Goal: Task Accomplishment & Management: Manage account settings

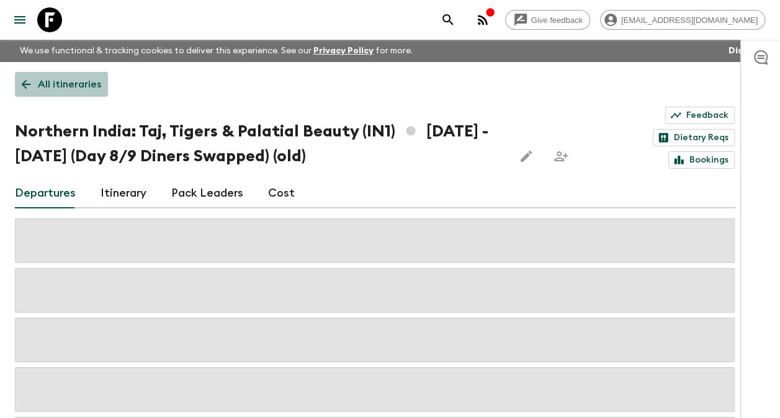
click at [63, 81] on p "All itineraries" at bounding box center [69, 84] width 63 height 15
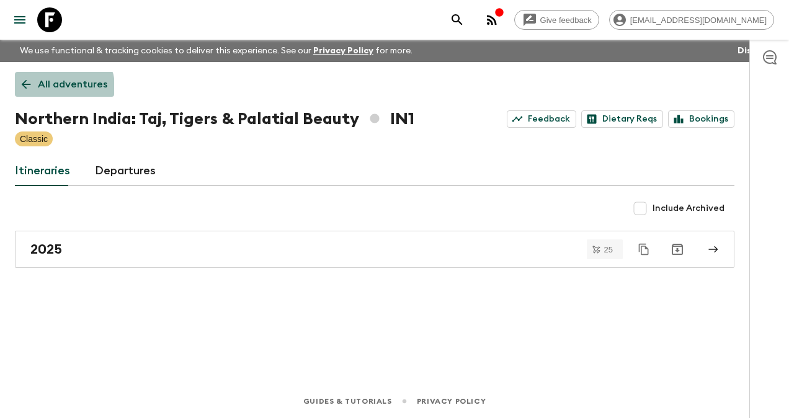
click at [58, 87] on p "All adventures" at bounding box center [72, 84] width 69 height 15
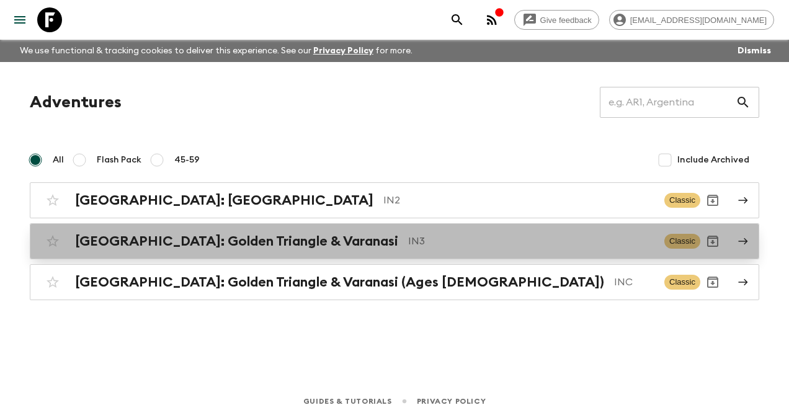
click at [248, 242] on h2 "[GEOGRAPHIC_DATA]: Golden Triangle & Varanasi" at bounding box center [236, 241] width 323 height 16
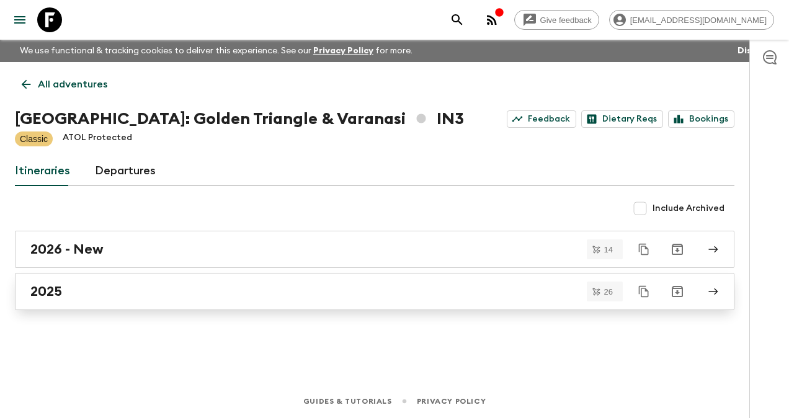
click at [64, 293] on div "2025" at bounding box center [362, 292] width 665 height 16
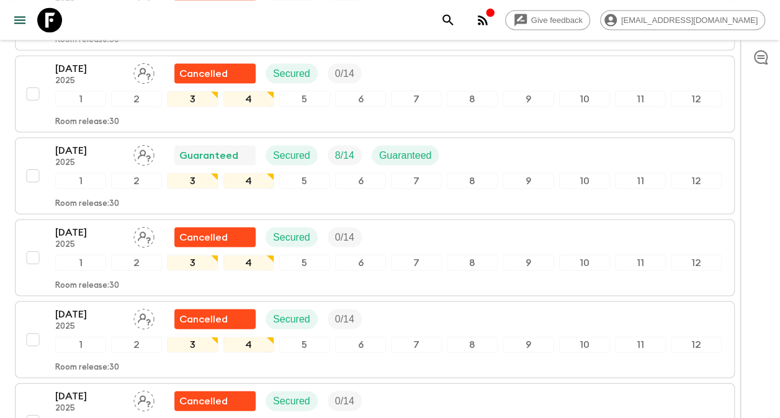
scroll to position [1067, 0]
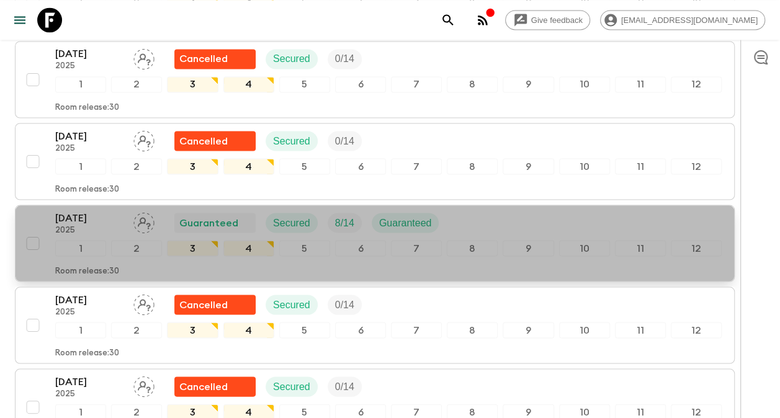
click at [86, 225] on p "2025" at bounding box center [89, 230] width 68 height 10
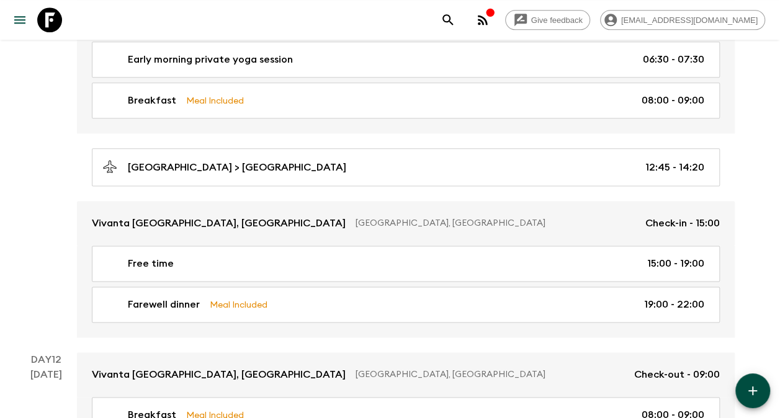
scroll to position [3077, 0]
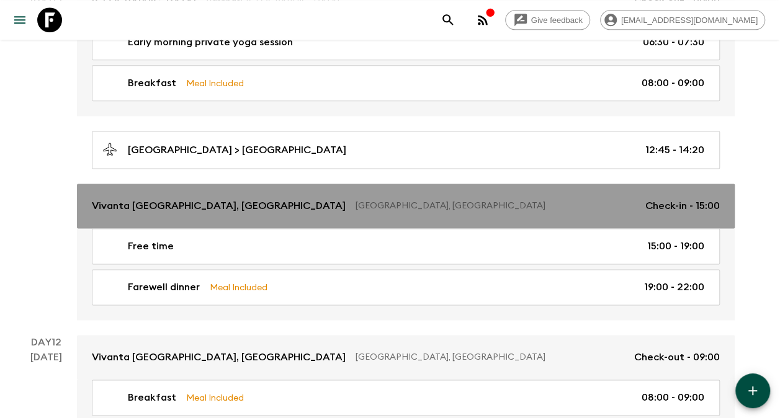
click at [174, 199] on p "Vivanta [GEOGRAPHIC_DATA], [GEOGRAPHIC_DATA]" at bounding box center [219, 206] width 254 height 15
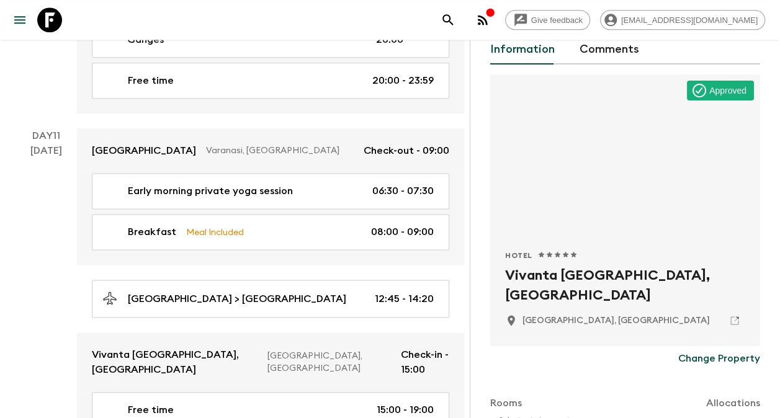
scroll to position [124, 0]
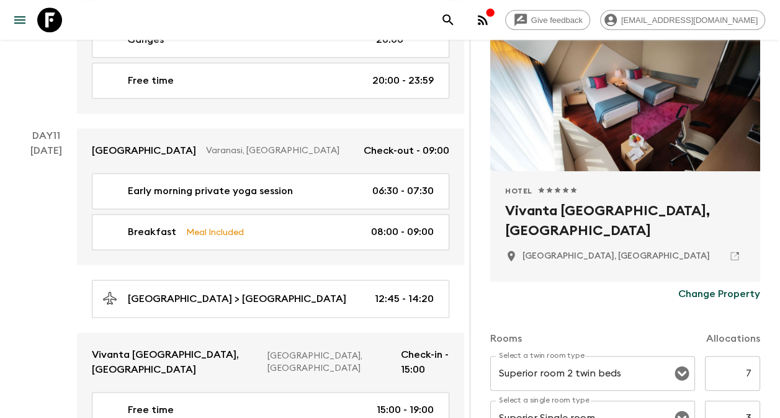
click at [697, 292] on p "Change Property" at bounding box center [719, 294] width 82 height 15
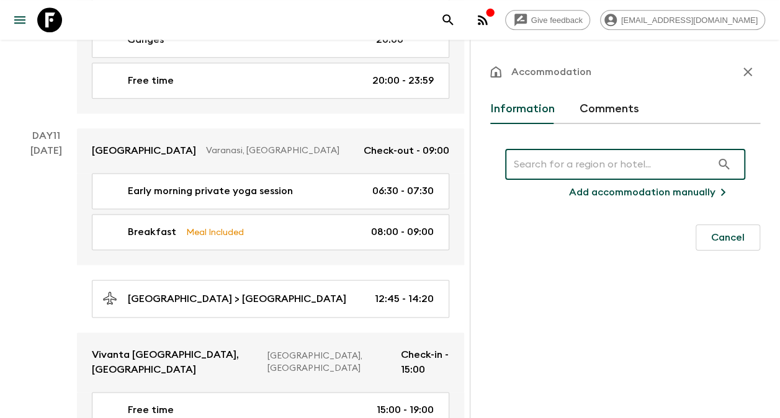
scroll to position [0, 0]
click at [573, 168] on input "text" at bounding box center [608, 164] width 207 height 35
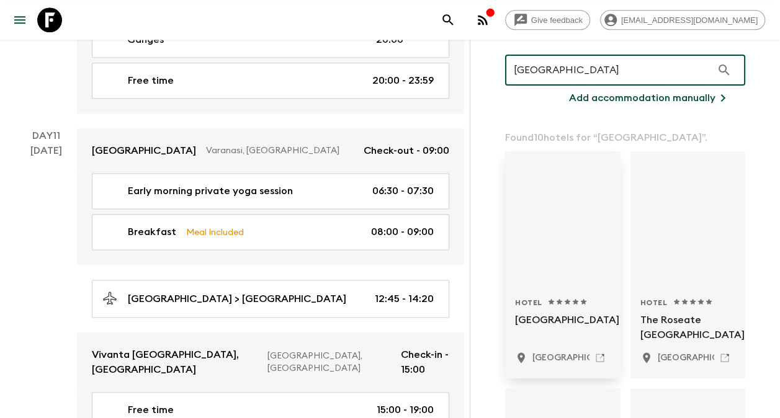
scroll to position [124, 0]
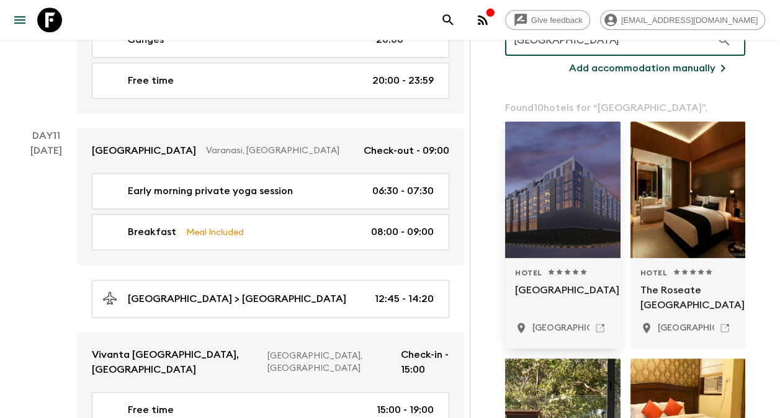
type input "[GEOGRAPHIC_DATA]"
click at [548, 290] on p "[GEOGRAPHIC_DATA]" at bounding box center [563, 298] width 96 height 30
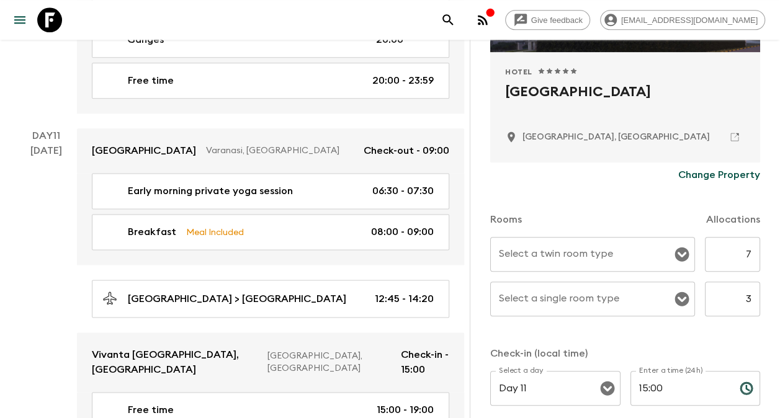
scroll to position [310, 0]
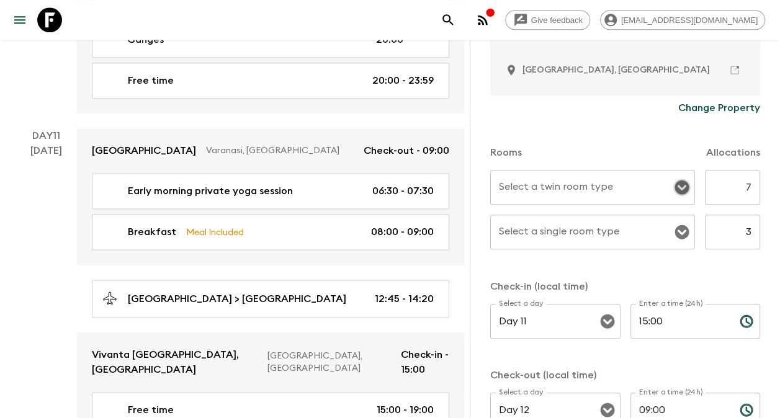
click at [674, 186] on icon "Open" at bounding box center [681, 188] width 14 height 14
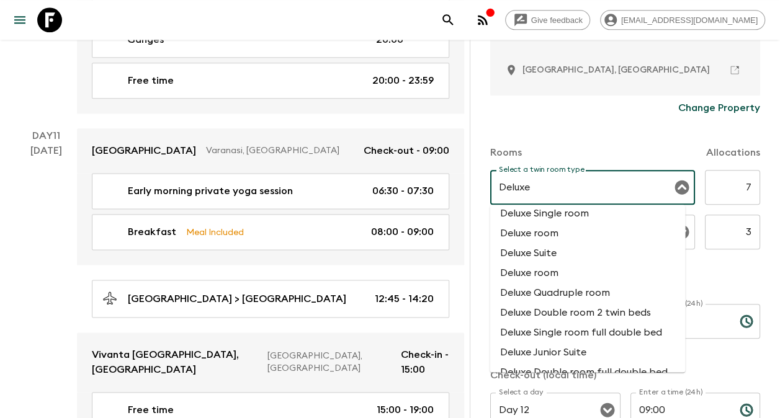
scroll to position [124, 0]
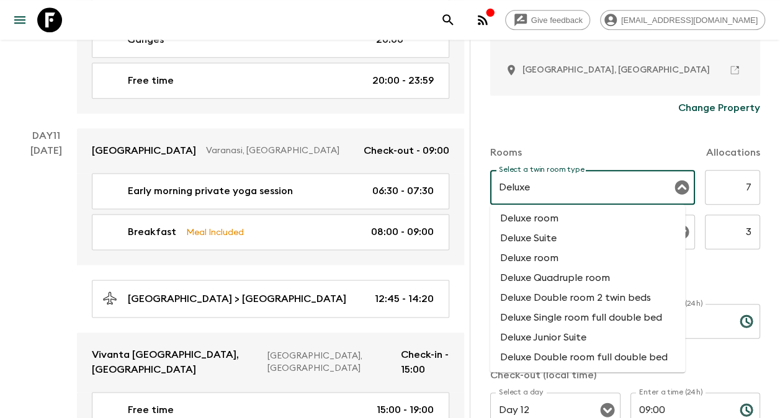
click at [589, 307] on li "Deluxe Double room 2 twin beds" at bounding box center [587, 298] width 195 height 20
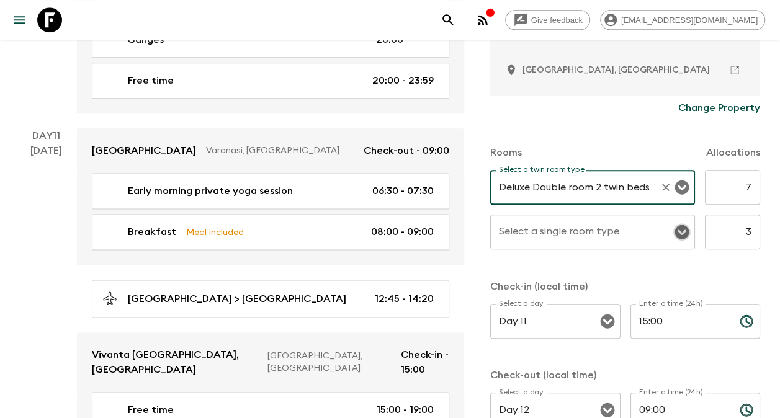
click at [674, 233] on icon "Open" at bounding box center [681, 232] width 14 height 14
type input "Deluxe Double room 2 twin beds"
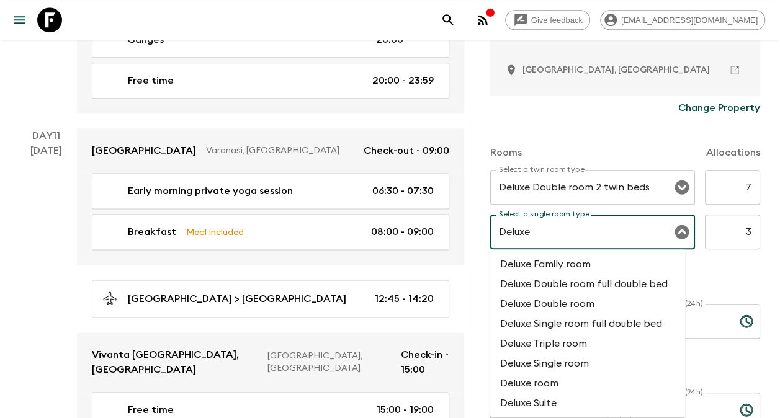
click at [562, 368] on li "Deluxe Single room" at bounding box center [587, 364] width 195 height 20
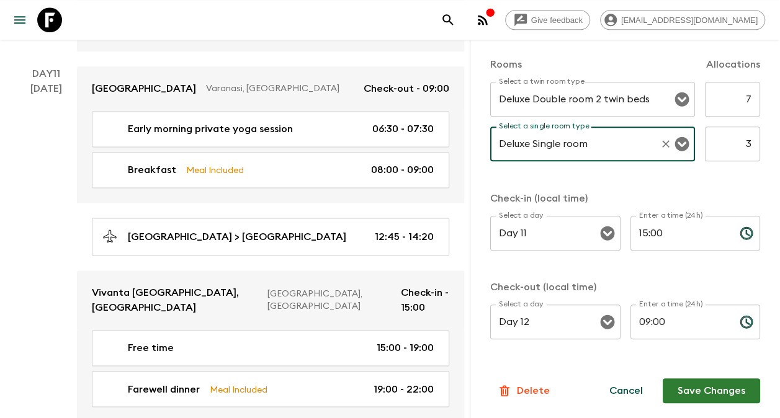
scroll to position [3199, 0]
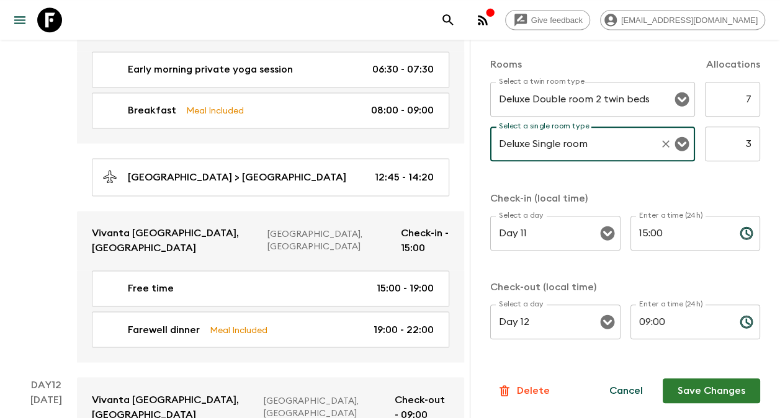
type input "Deluxe Single room"
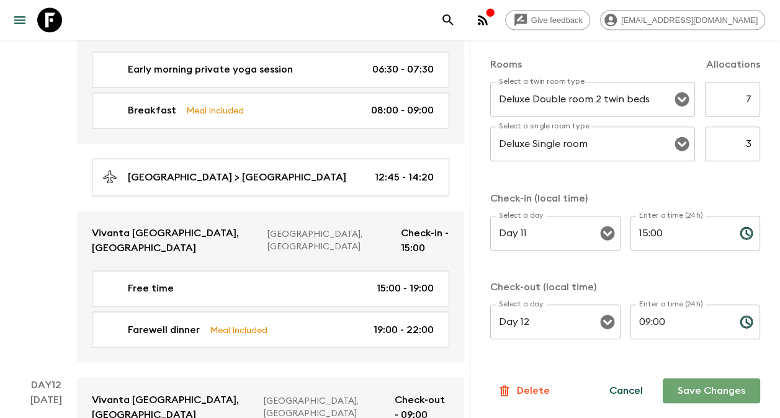
click at [678, 390] on button "Save Changes" at bounding box center [711, 390] width 97 height 25
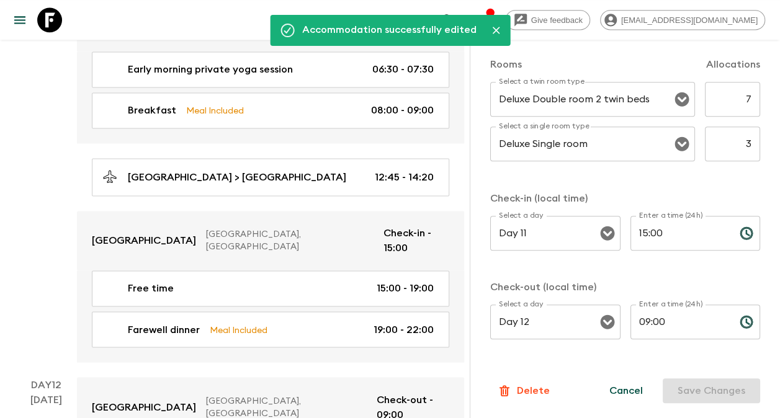
click at [496, 30] on icon "Close" at bounding box center [496, 30] width 12 height 12
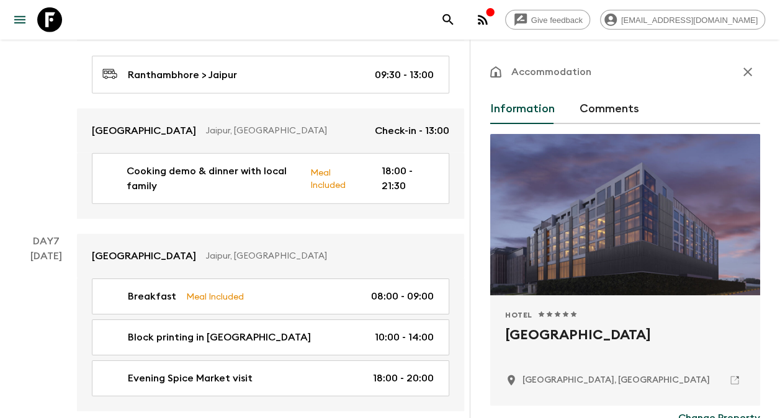
scroll to position [1524, 0]
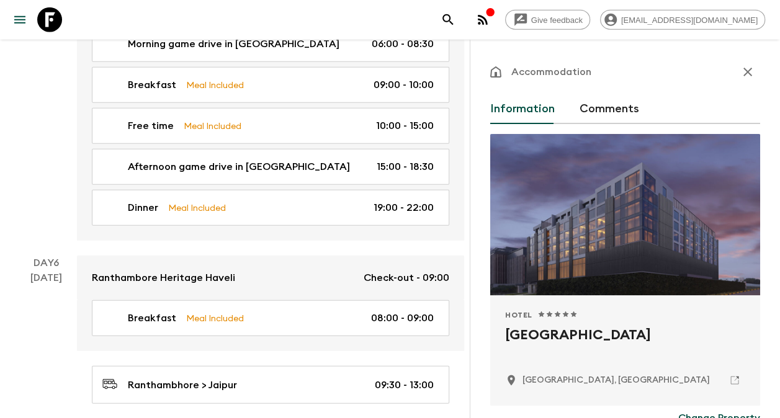
click at [40, 271] on div "[DATE]" at bounding box center [46, 400] width 32 height 259
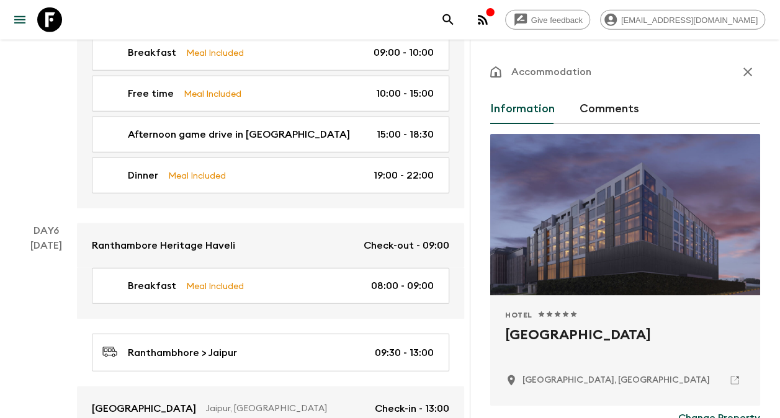
scroll to position [1338, 0]
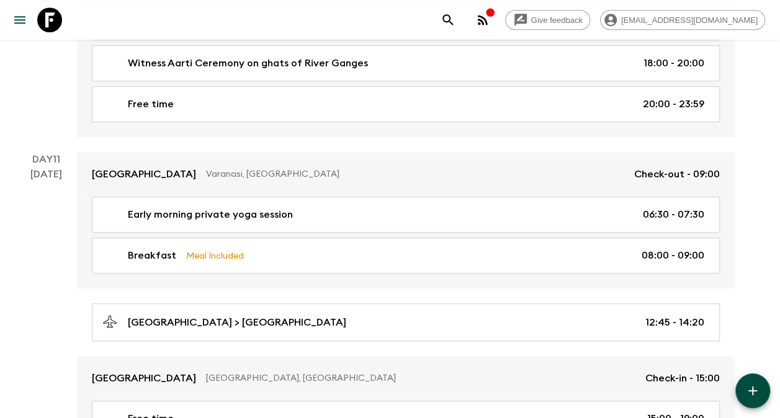
scroll to position [2767, 0]
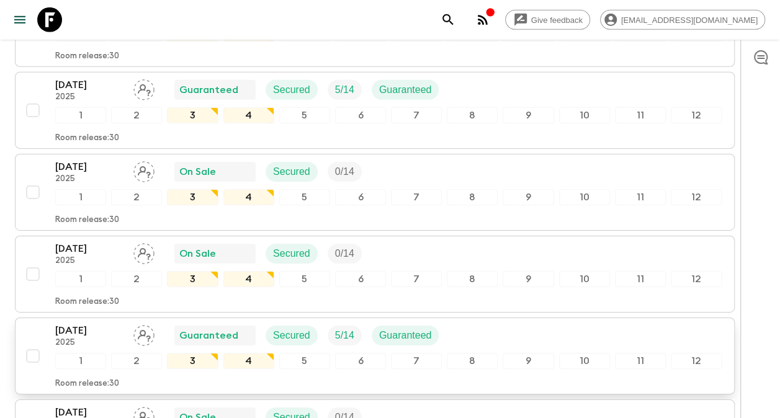
scroll to position [1689, 0]
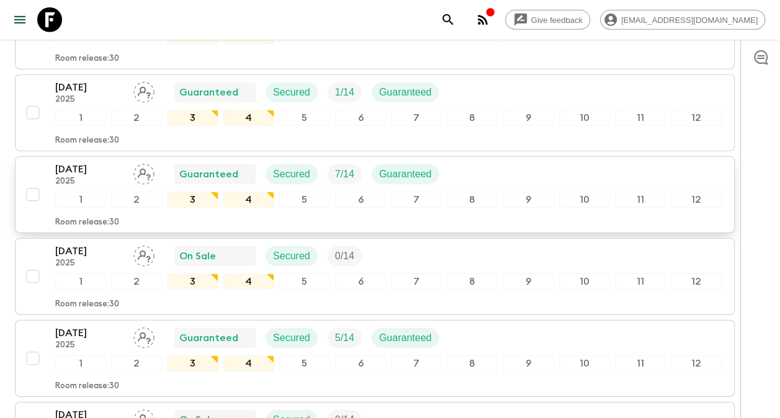
click at [76, 162] on p "[DATE]" at bounding box center [89, 169] width 68 height 15
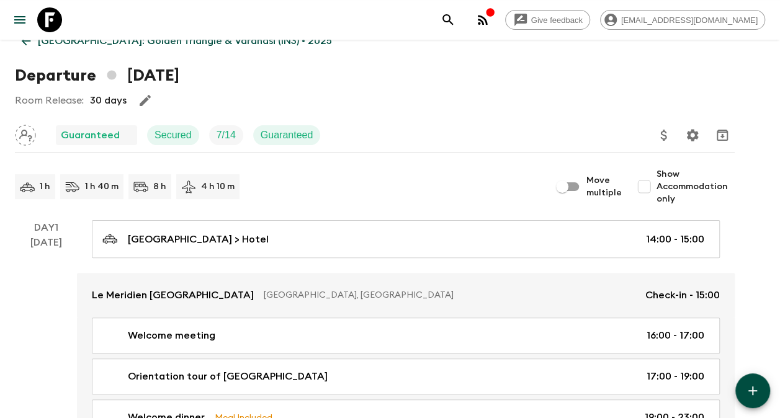
scroll to position [62, 0]
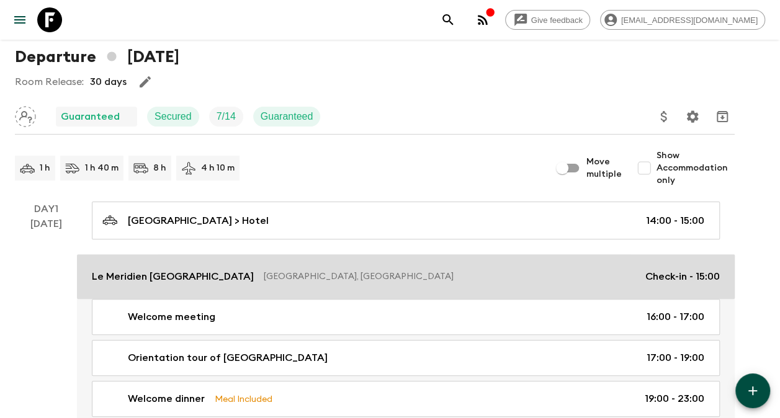
click at [172, 278] on p "Le Meridien [GEOGRAPHIC_DATA]" at bounding box center [173, 276] width 162 height 15
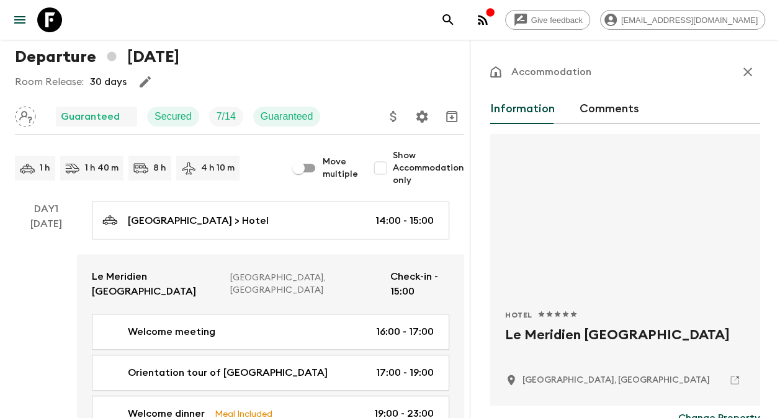
scroll to position [186, 0]
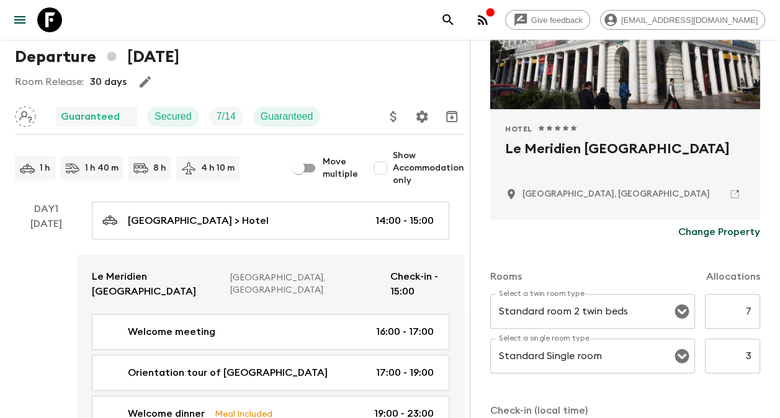
click at [714, 231] on p "Change Property" at bounding box center [719, 232] width 82 height 15
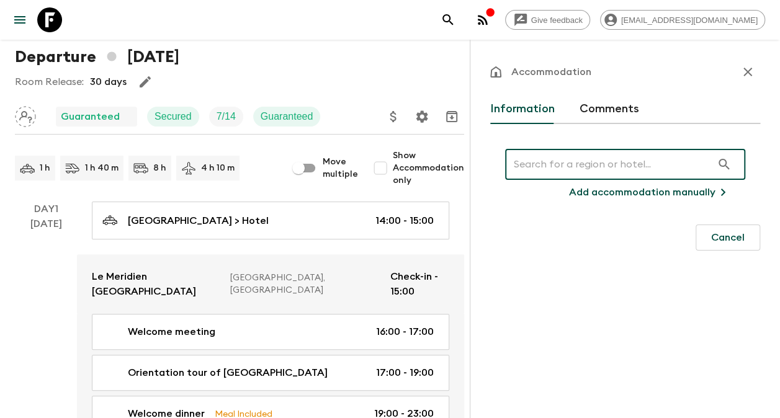
scroll to position [0, 0]
click at [591, 171] on input "text" at bounding box center [608, 164] width 207 height 35
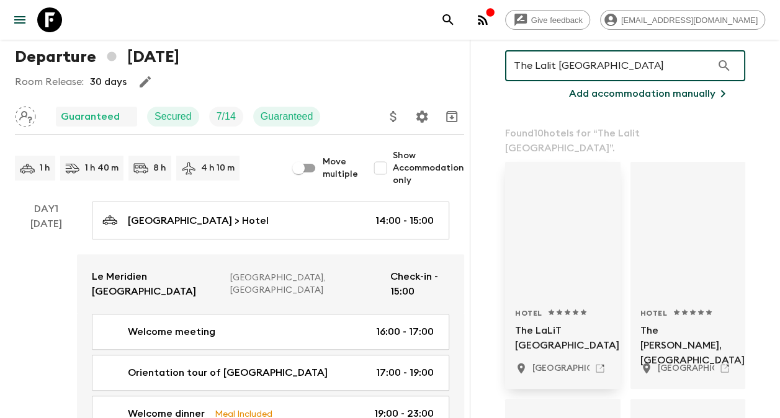
scroll to position [124, 0]
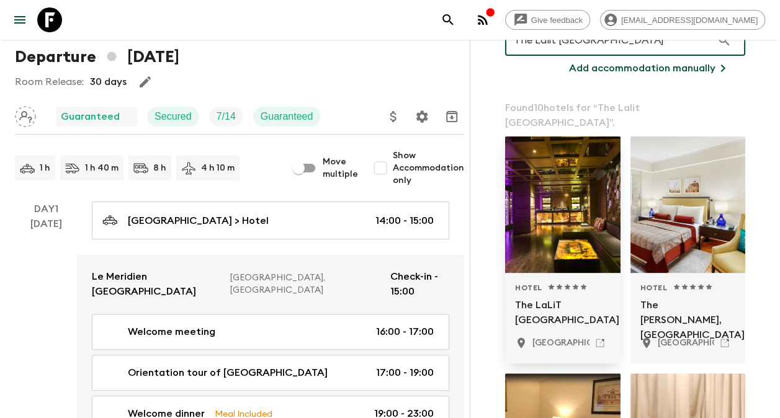
type input "The Lalit [GEOGRAPHIC_DATA]"
click at [552, 298] on p "The LaLiT [GEOGRAPHIC_DATA]" at bounding box center [563, 313] width 96 height 30
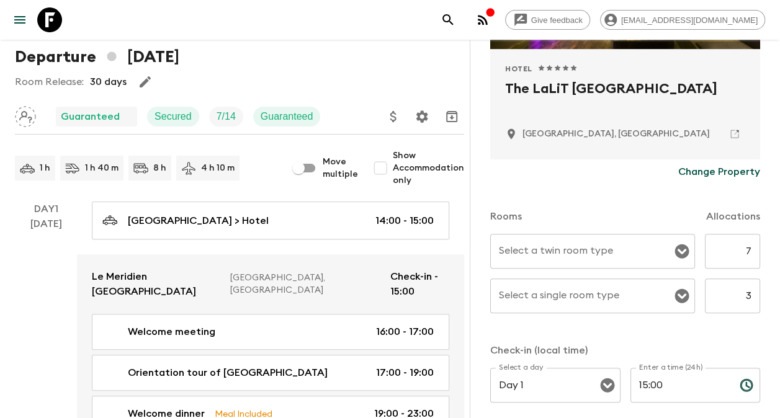
scroll to position [248, 0]
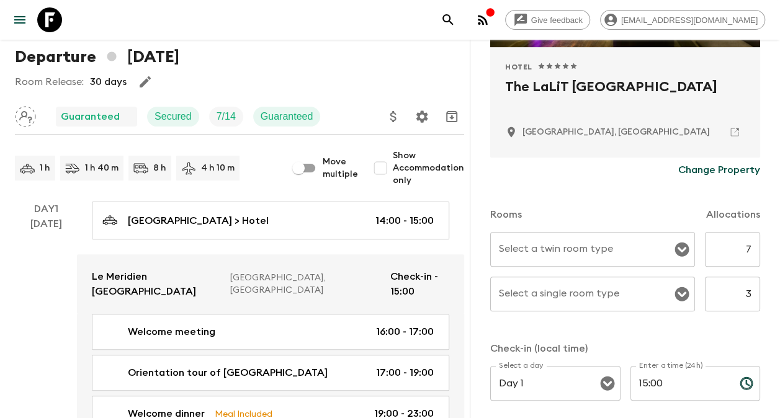
click at [675, 251] on icon "Open" at bounding box center [681, 250] width 14 height 14
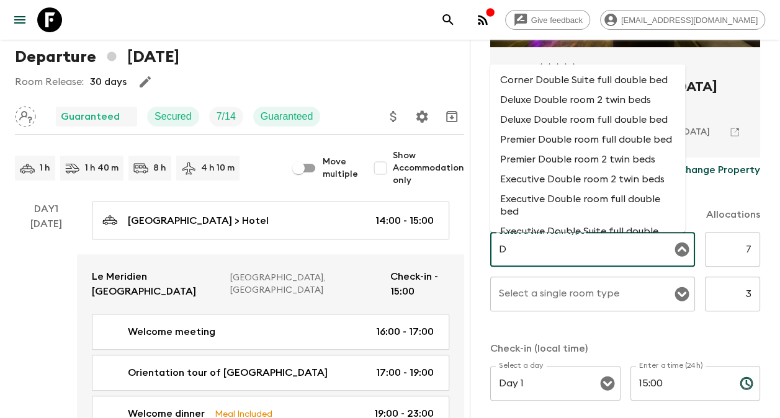
scroll to position [0, 0]
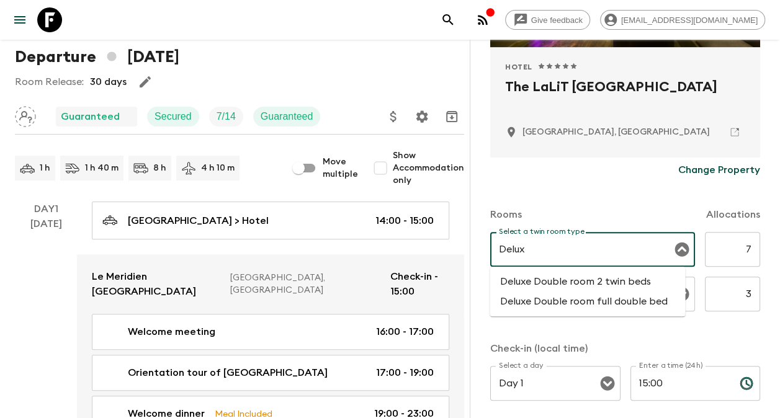
click at [596, 282] on li "Deluxe Double room 2 twin beds" at bounding box center [587, 282] width 195 height 20
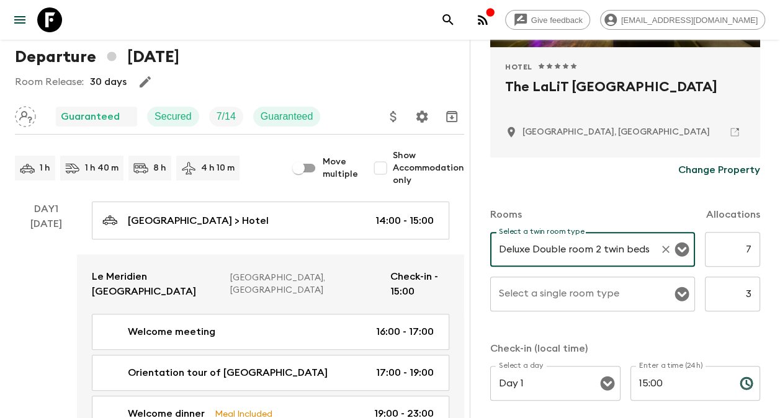
click at [674, 293] on icon "Open" at bounding box center [681, 294] width 15 height 15
type input "Deluxe Double room 2 twin beds"
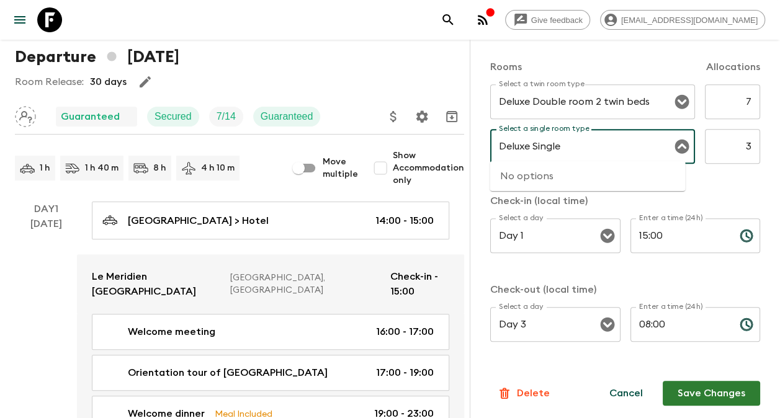
scroll to position [398, 0]
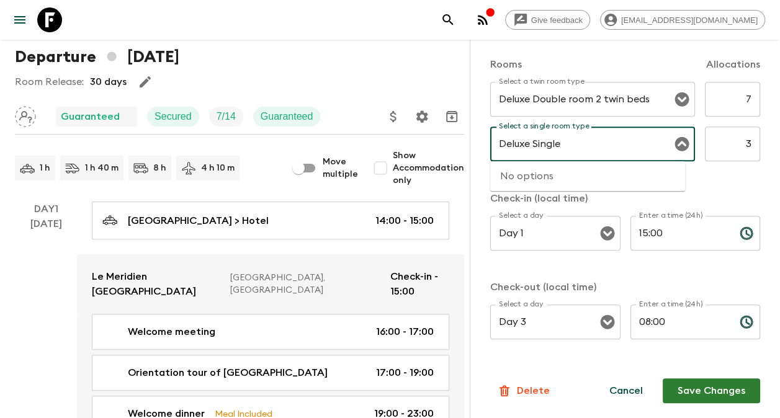
type input "Deluxe Single"
click at [718, 171] on div "Select a twin room type Deluxe Double room 2 twin beds Select a twin room type …" at bounding box center [625, 129] width 270 height 94
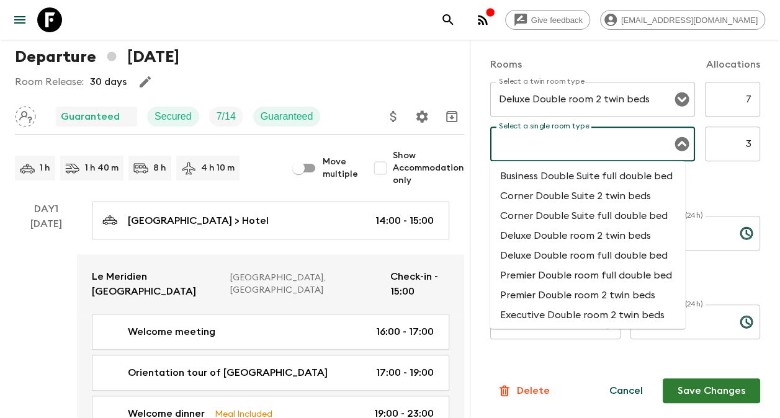
click at [588, 143] on input "Select a single room type" at bounding box center [583, 144] width 175 height 24
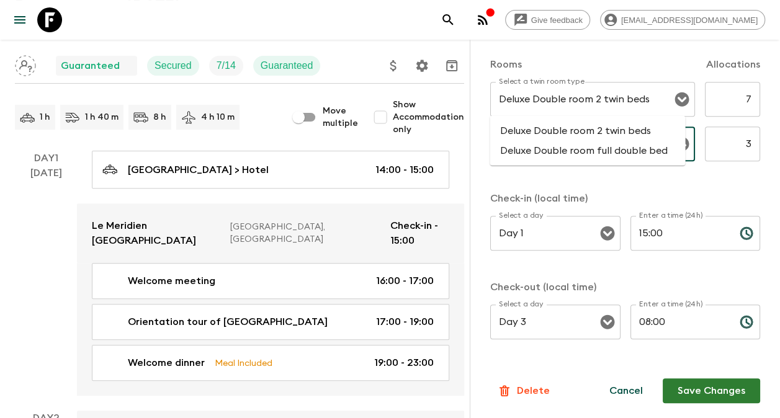
scroll to position [124, 0]
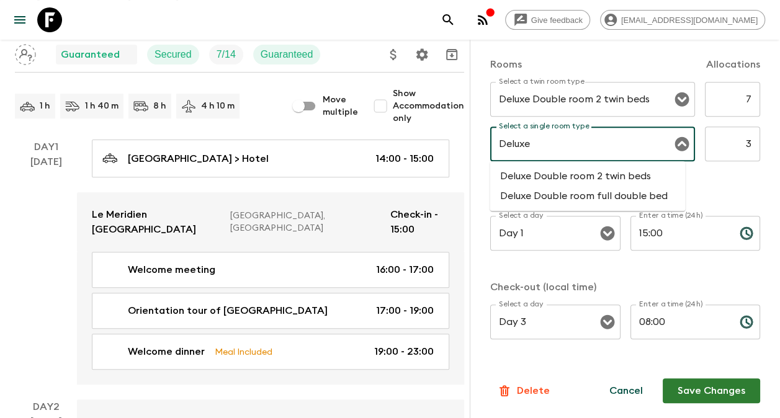
click at [557, 194] on li "Deluxe Double room full double bed" at bounding box center [587, 196] width 195 height 20
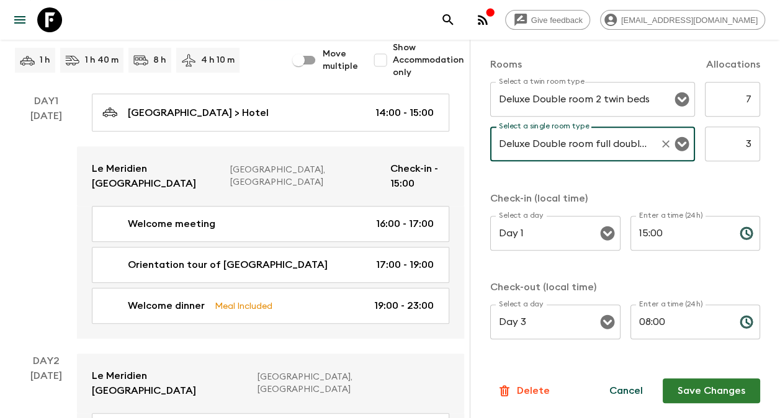
scroll to position [310, 0]
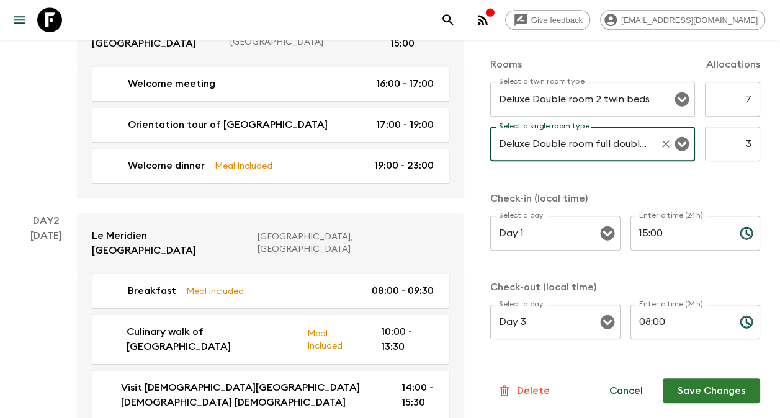
type input "Deluxe Double room full double bed"
click at [698, 395] on button "Save Changes" at bounding box center [711, 390] width 97 height 25
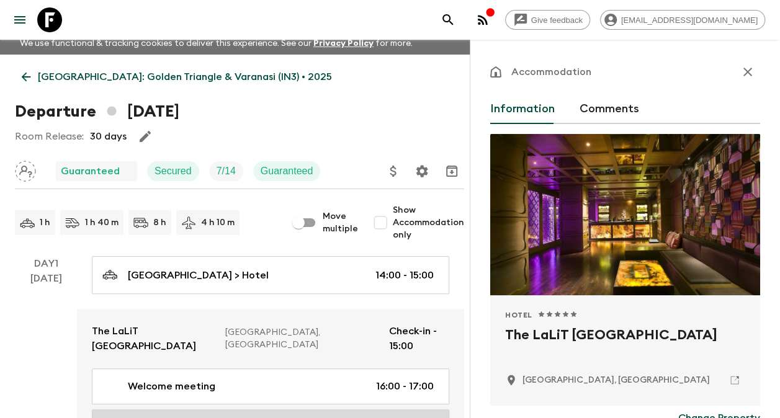
scroll to position [0, 0]
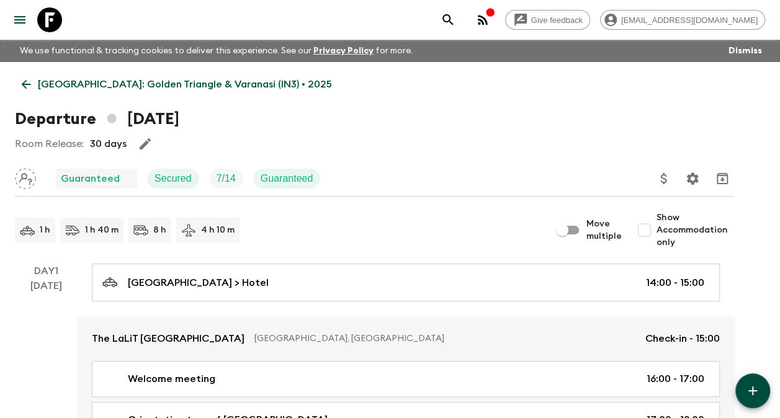
scroll to position [62, 0]
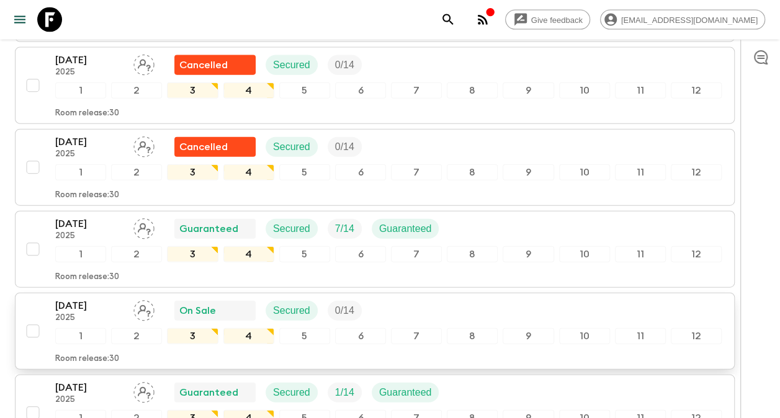
scroll to position [1427, 0]
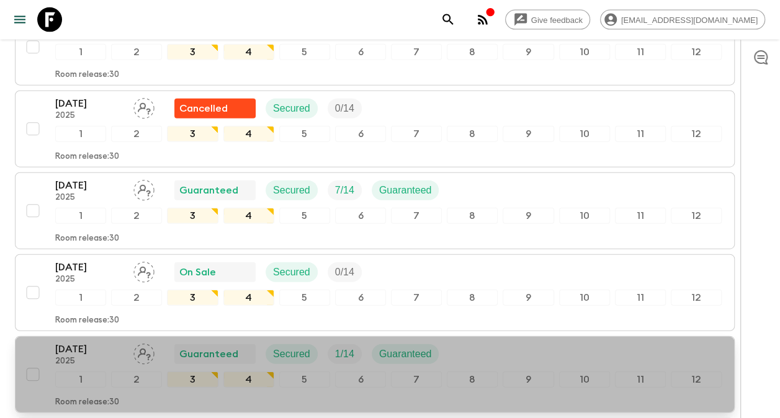
click at [91, 342] on p "[DATE]" at bounding box center [89, 349] width 68 height 15
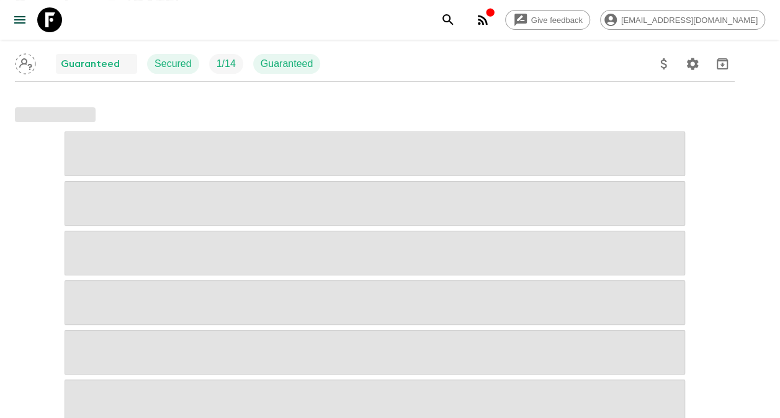
scroll to position [124, 0]
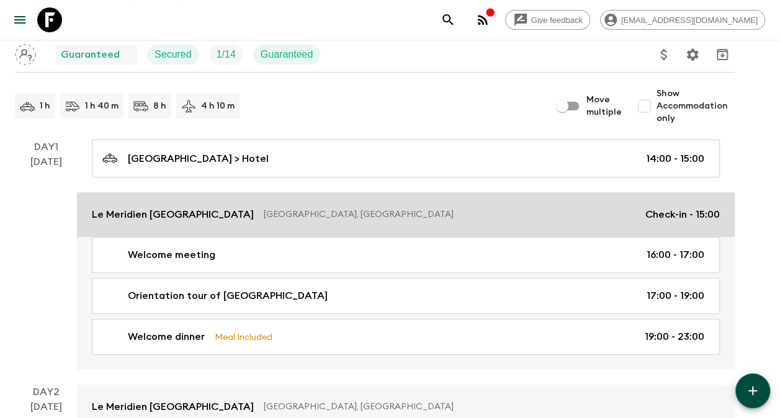
click at [155, 220] on p "Le Meridien [GEOGRAPHIC_DATA]" at bounding box center [173, 214] width 162 height 15
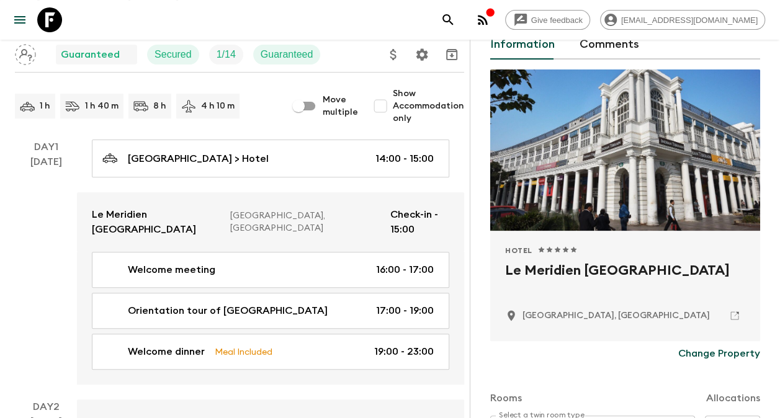
scroll to position [124, 0]
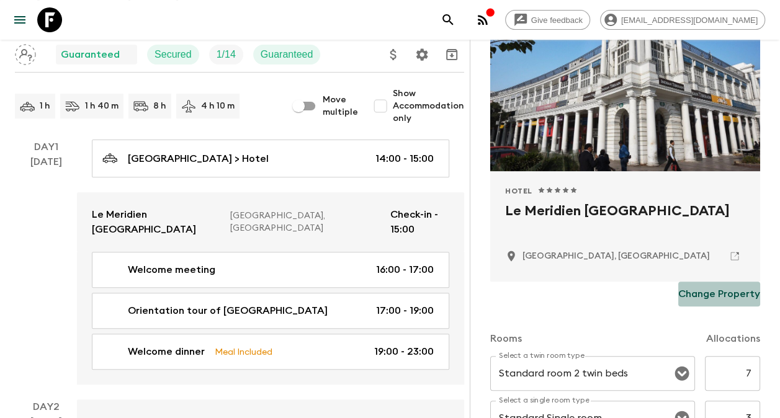
click at [714, 295] on p "Change Property" at bounding box center [719, 294] width 82 height 15
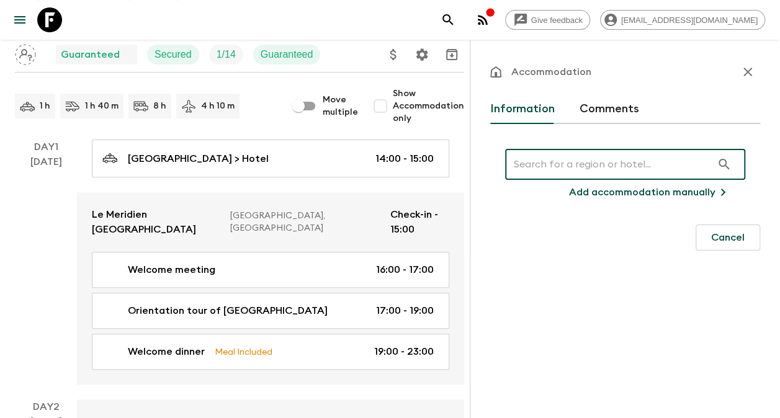
click at [570, 167] on input "text" at bounding box center [608, 164] width 207 height 35
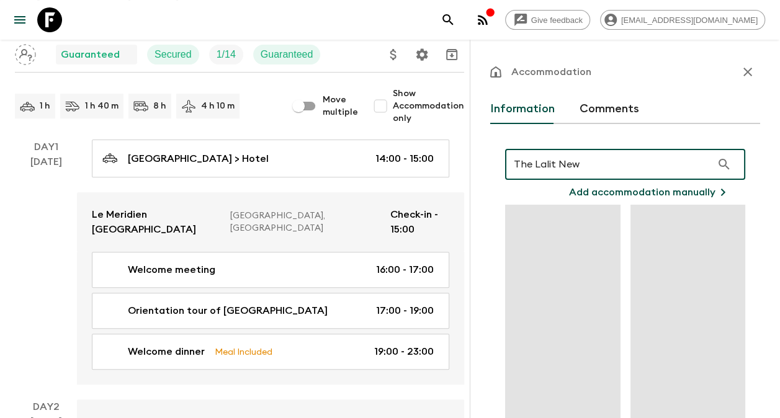
type input "The Lalit New"
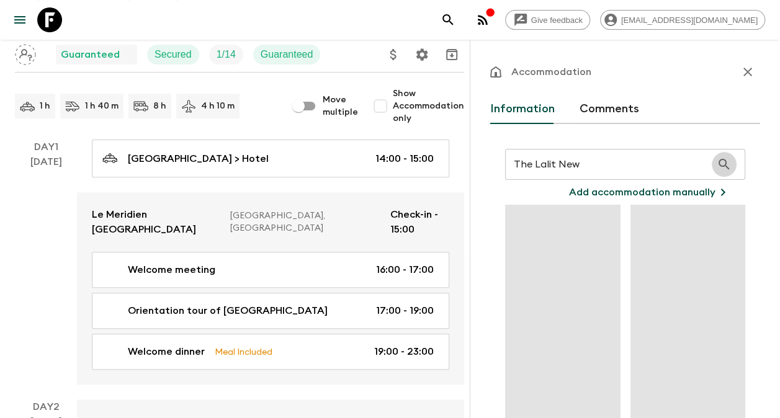
click at [712, 152] on button "button" at bounding box center [724, 164] width 25 height 25
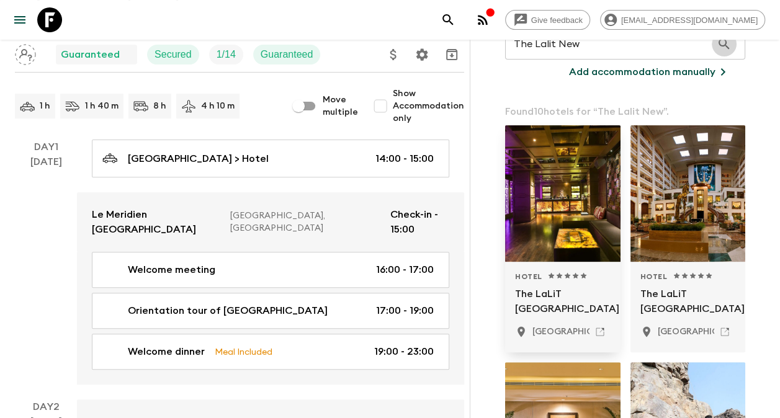
scroll to position [124, 0]
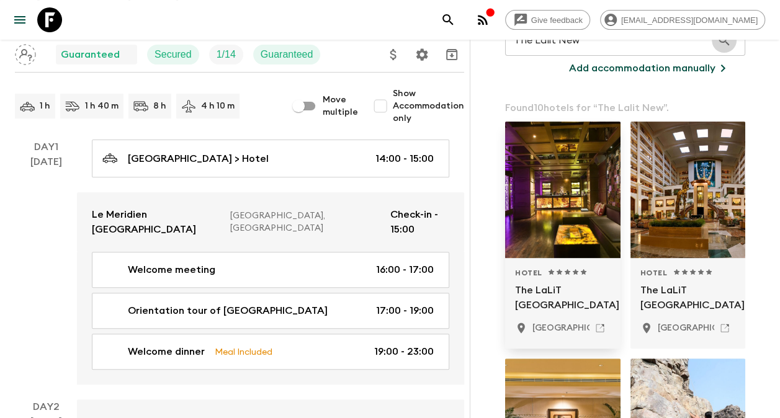
click at [548, 285] on p "The LaLiT [GEOGRAPHIC_DATA]" at bounding box center [563, 298] width 96 height 30
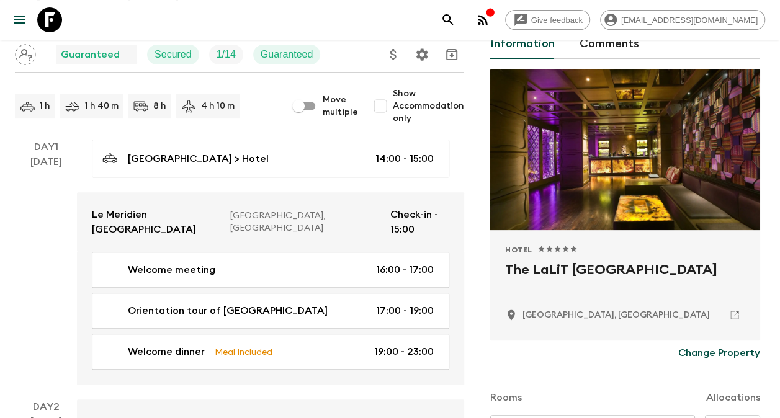
scroll to position [248, 0]
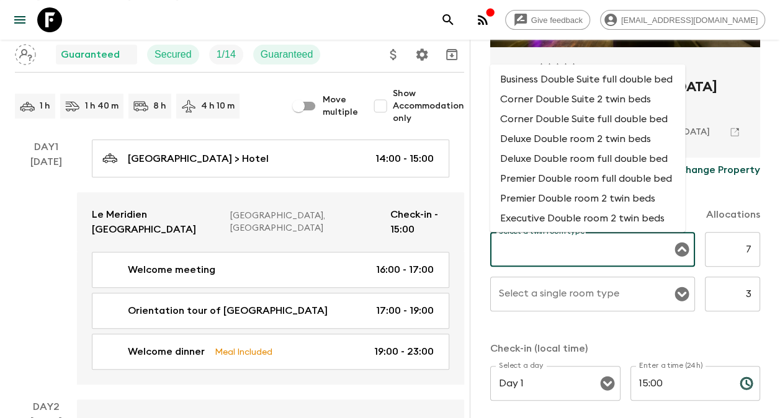
click at [568, 249] on input "Select a twin room type" at bounding box center [583, 250] width 175 height 24
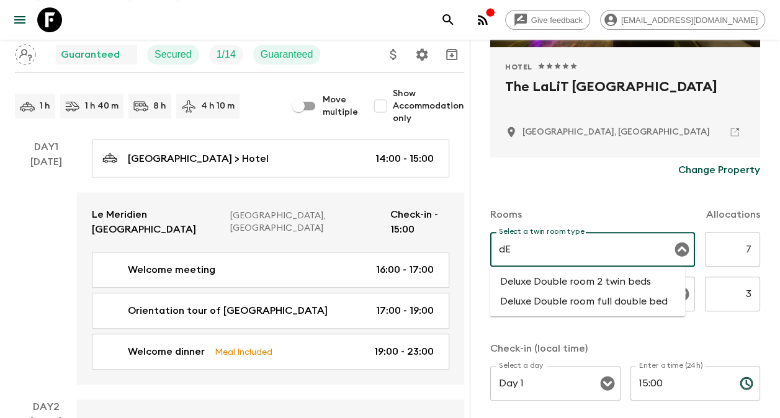
type input "d"
click at [576, 284] on li "Deluxe Double room 2 twin beds" at bounding box center [587, 282] width 195 height 20
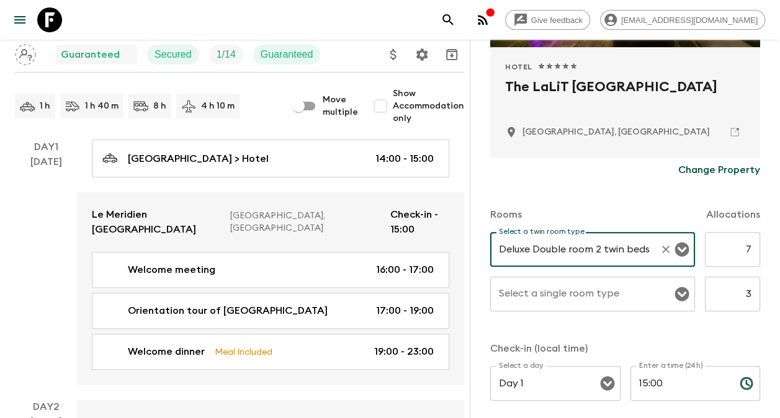
type input "Deluxe Double room 2 twin beds"
click at [552, 298] on input "Select a single room type" at bounding box center [583, 294] width 175 height 24
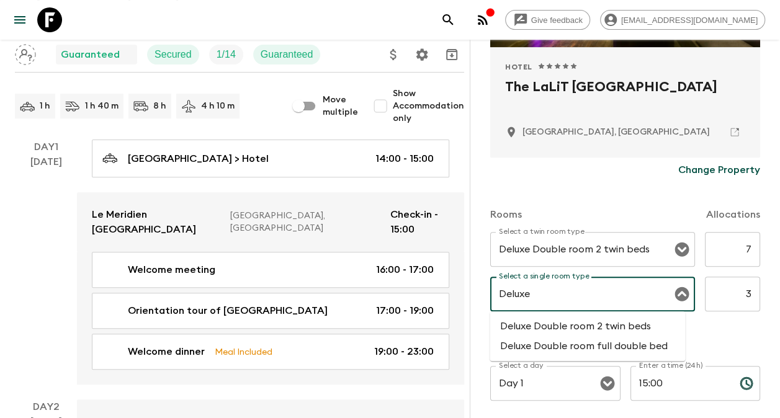
click at [561, 346] on li "Deluxe Double room full double bed" at bounding box center [587, 346] width 195 height 20
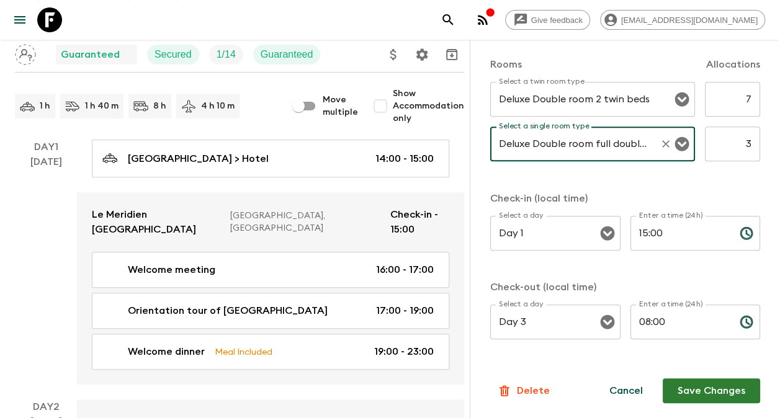
scroll to position [372, 0]
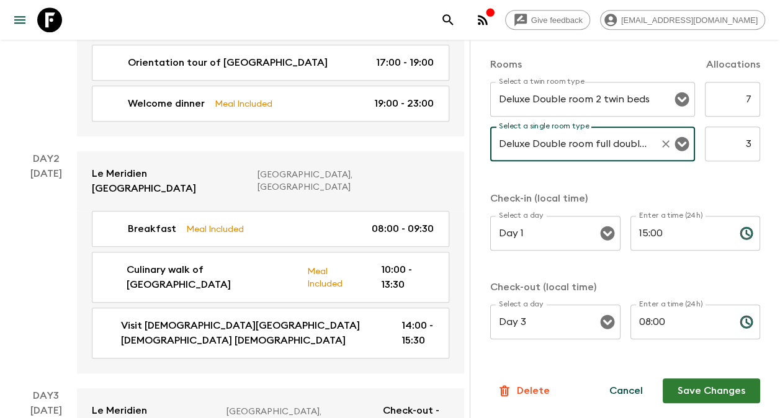
type input "Deluxe Double room full double bed"
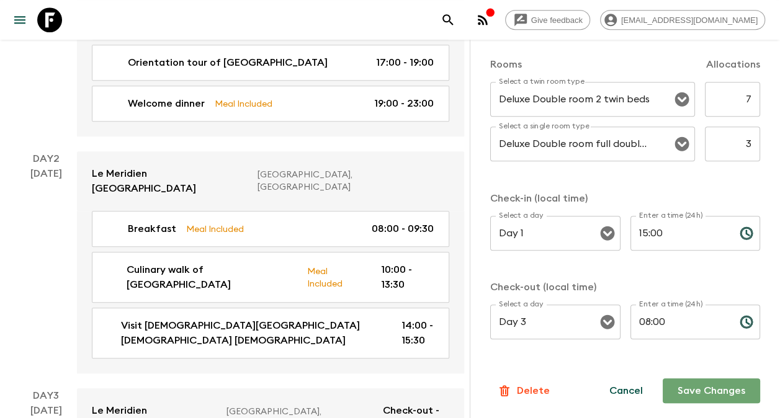
click at [715, 391] on button "Save Changes" at bounding box center [711, 390] width 97 height 25
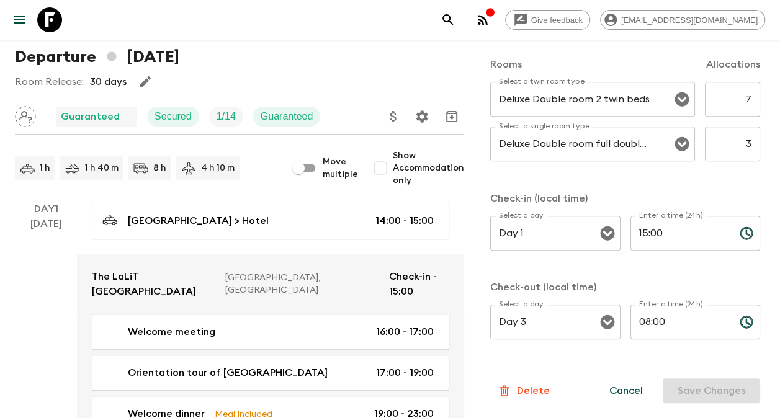
scroll to position [0, 0]
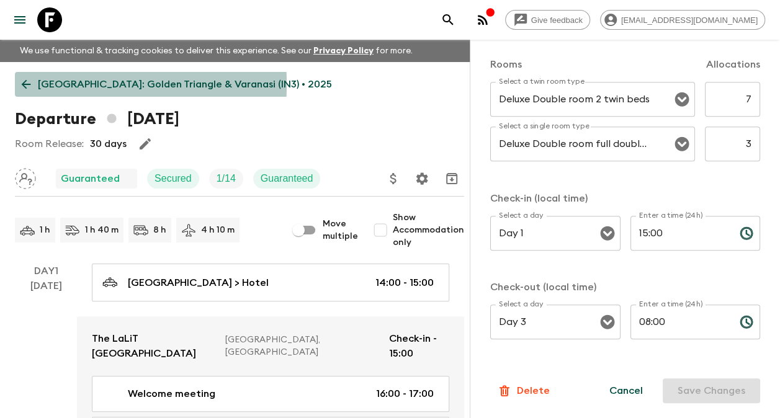
click at [24, 84] on icon at bounding box center [26, 84] width 9 height 9
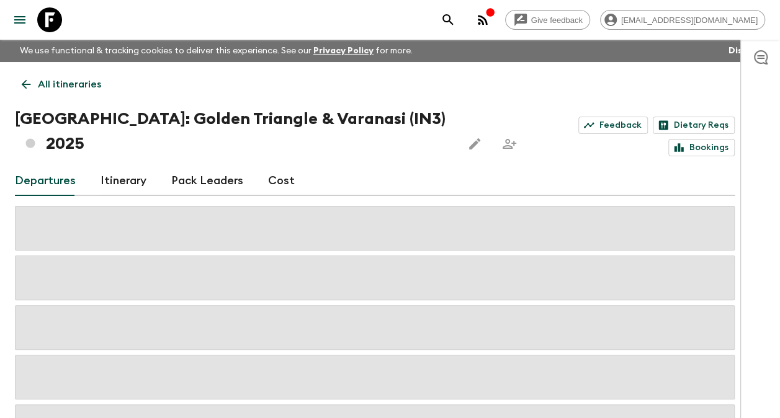
click at [28, 87] on icon at bounding box center [26, 85] width 14 height 14
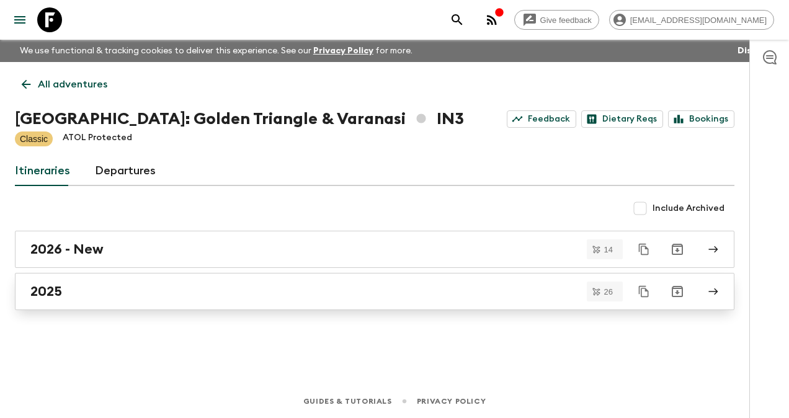
click at [57, 287] on h2 "2025" at bounding box center [46, 292] width 32 height 16
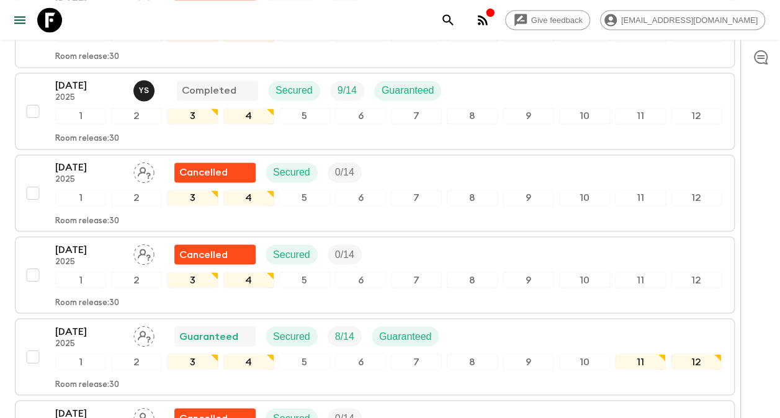
scroll to position [993, 0]
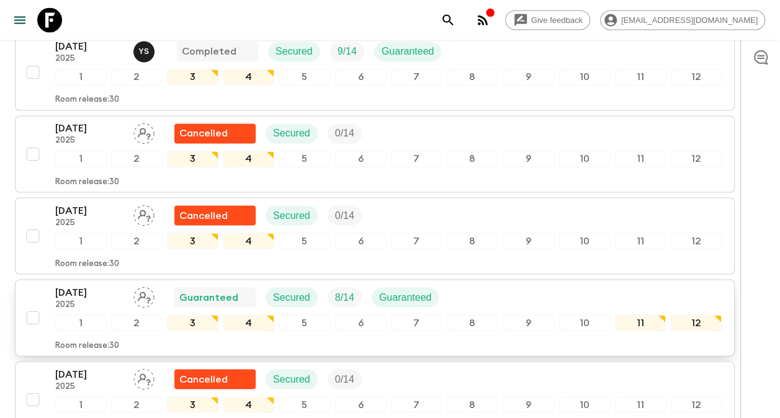
click at [87, 285] on p "[DATE]" at bounding box center [89, 292] width 68 height 15
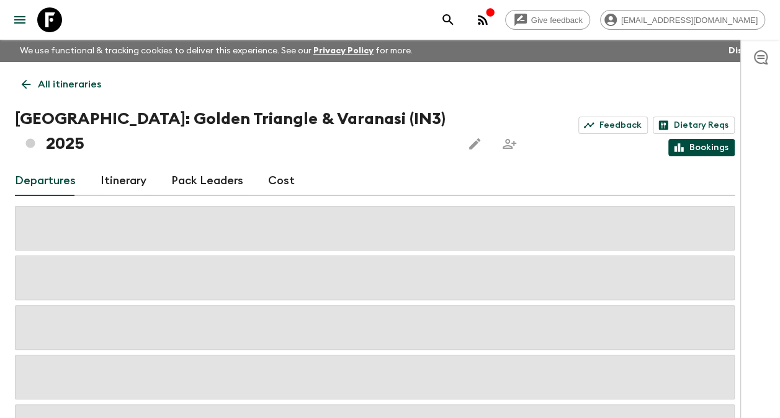
click at [707, 139] on link "Bookings" at bounding box center [701, 147] width 66 height 17
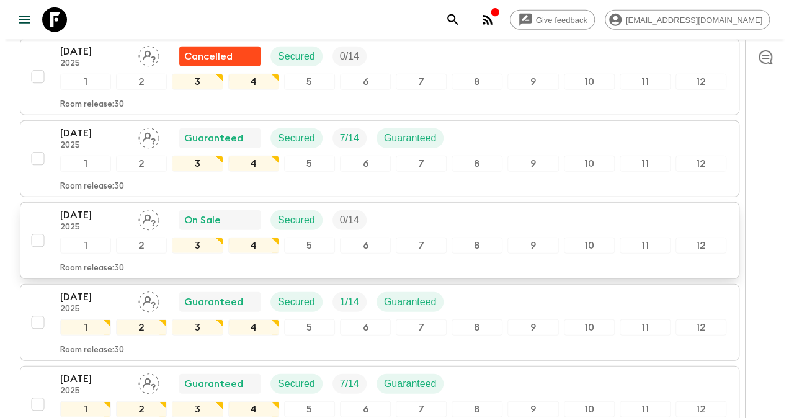
scroll to position [1551, 0]
